Goal: Task Accomplishment & Management: Use online tool/utility

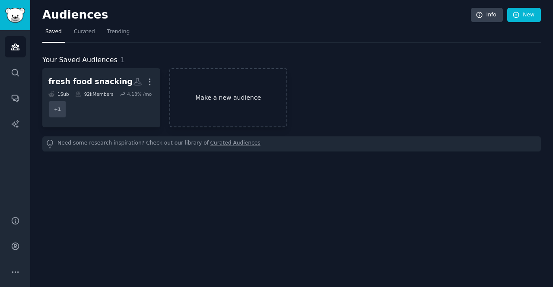
click at [207, 81] on link "Make a new audience" at bounding box center [228, 97] width 118 height 59
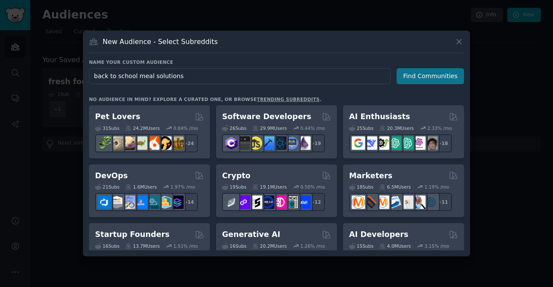
type input "back to school meal solutions"
click at [437, 73] on button "Find Communities" at bounding box center [429, 76] width 67 height 16
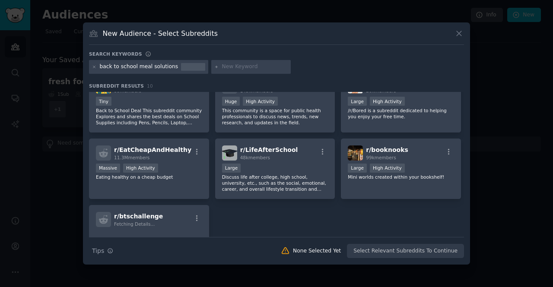
scroll to position [88, 0]
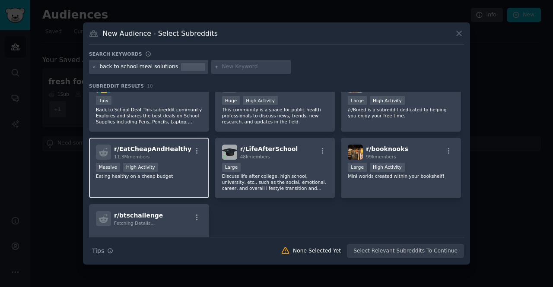
click at [174, 145] on h2 "r/ EatCheapAndHealthy 11.3M members" at bounding box center [152, 152] width 77 height 15
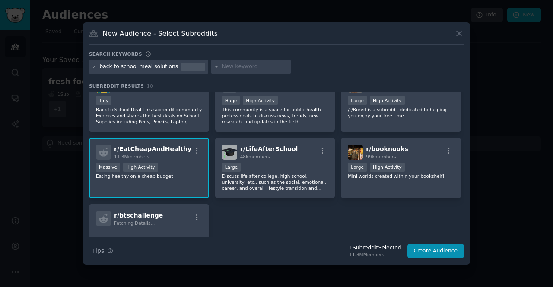
click at [174, 152] on span "r/ EatCheapAndHealthy" at bounding box center [152, 149] width 77 height 7
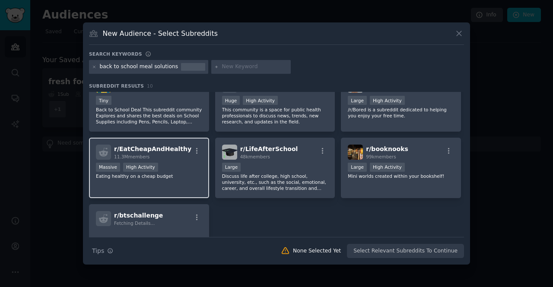
click at [193, 177] on p "Eating healthy on a cheap budget" at bounding box center [149, 176] width 106 height 6
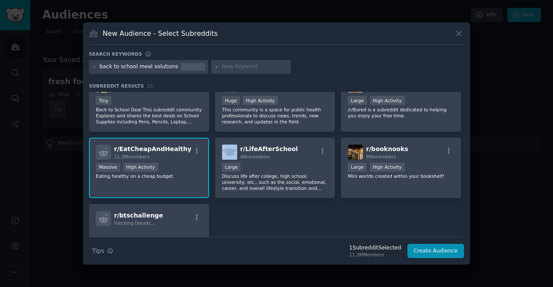
click at [193, 177] on p "Eating healthy on a cheap budget" at bounding box center [149, 176] width 106 height 6
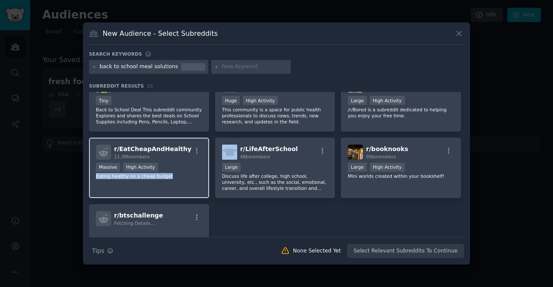
click at [193, 177] on p "Eating healthy on a cheap budget" at bounding box center [149, 176] width 106 height 6
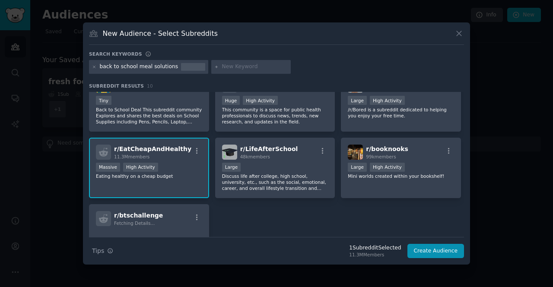
click at [183, 163] on div "Massive High Activity" at bounding box center [149, 168] width 106 height 11
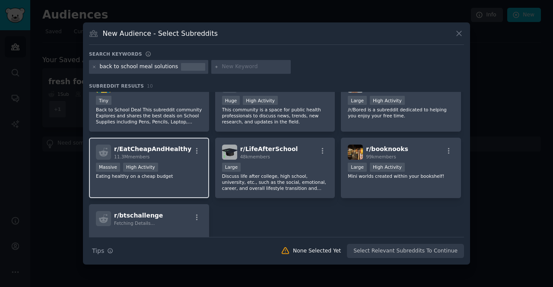
click at [183, 163] on div "Massive High Activity" at bounding box center [149, 168] width 106 height 11
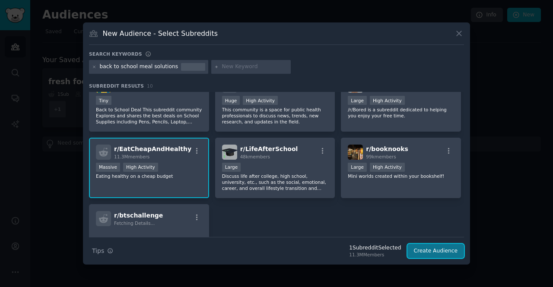
click at [444, 255] on button "Create Audience" at bounding box center [435, 251] width 57 height 15
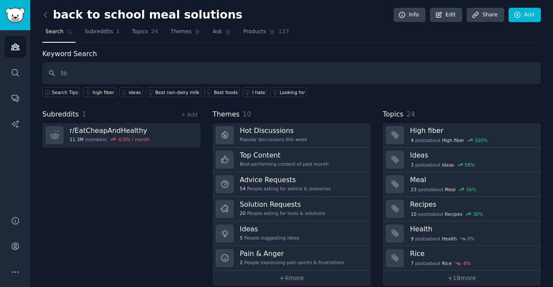
type input "t"
type input "f"
type input "healthy snacks"
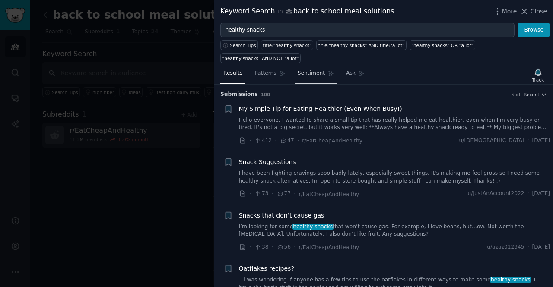
click at [305, 70] on span "Sentiment" at bounding box center [311, 74] width 27 height 8
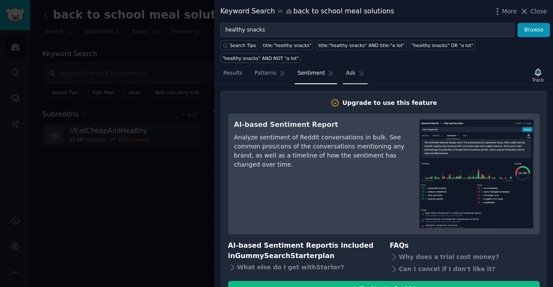
click at [346, 70] on span "Ask" at bounding box center [351, 74] width 10 height 8
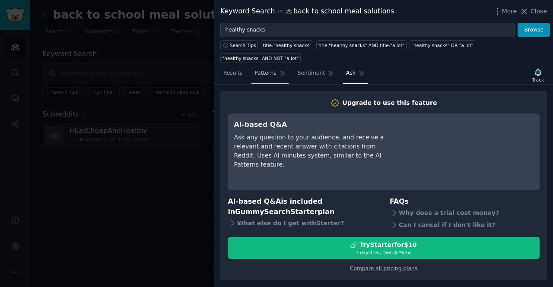
click at [264, 70] on span "Patterns" at bounding box center [265, 74] width 22 height 8
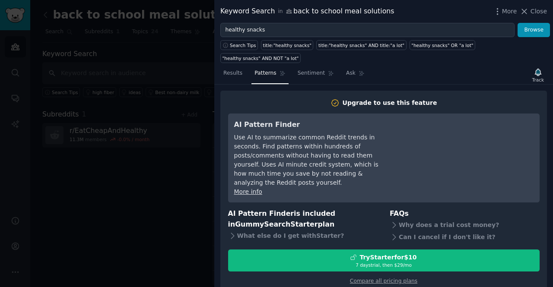
click at [251, 188] on link "More info" at bounding box center [248, 191] width 28 height 7
